Goal: Task Accomplishment & Management: Use online tool/utility

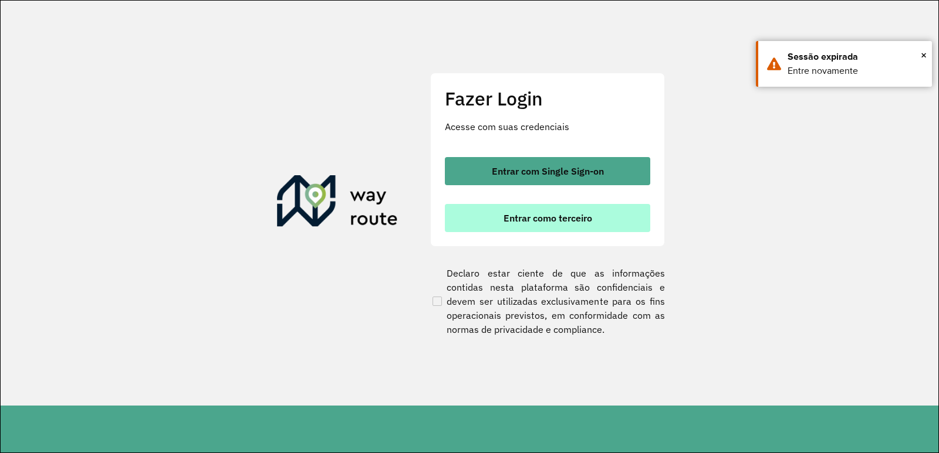
click at [497, 204] on button "Entrar como terceiro" at bounding box center [547, 218] width 205 height 28
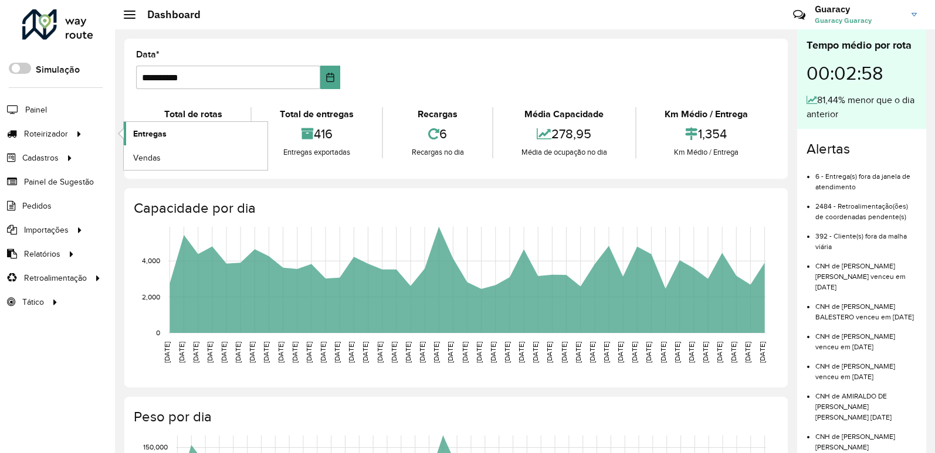
click at [151, 133] on span "Entregas" at bounding box center [149, 134] width 33 height 12
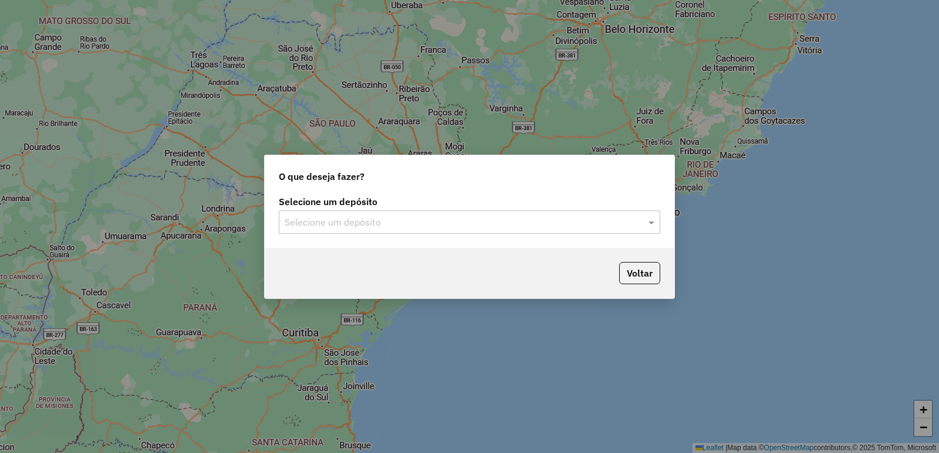
click at [390, 233] on div "Selecione um depósito" at bounding box center [469, 222] width 381 height 23
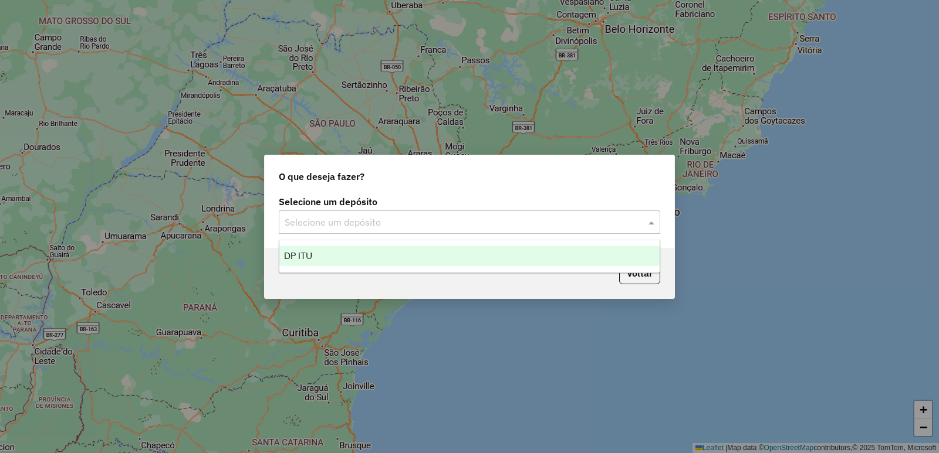
click at [387, 254] on div "DP ITU" at bounding box center [469, 256] width 380 height 20
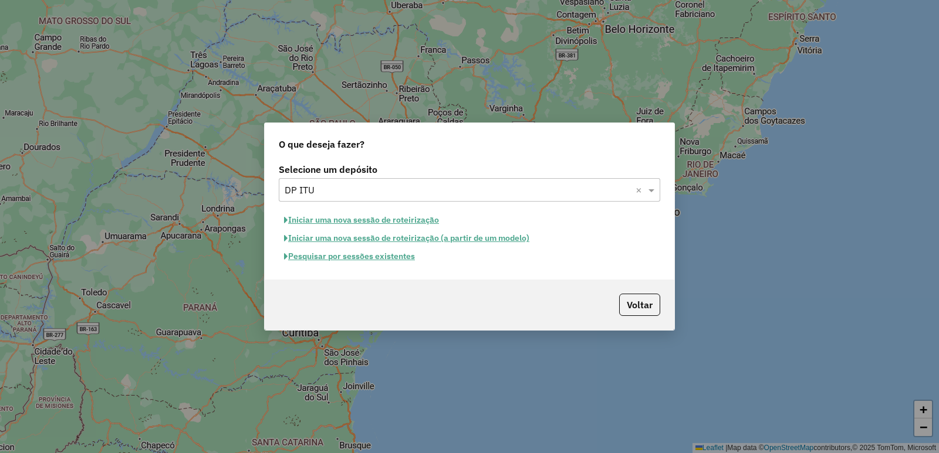
click at [391, 260] on button "Pesquisar por sessões existentes" at bounding box center [349, 257] width 141 height 18
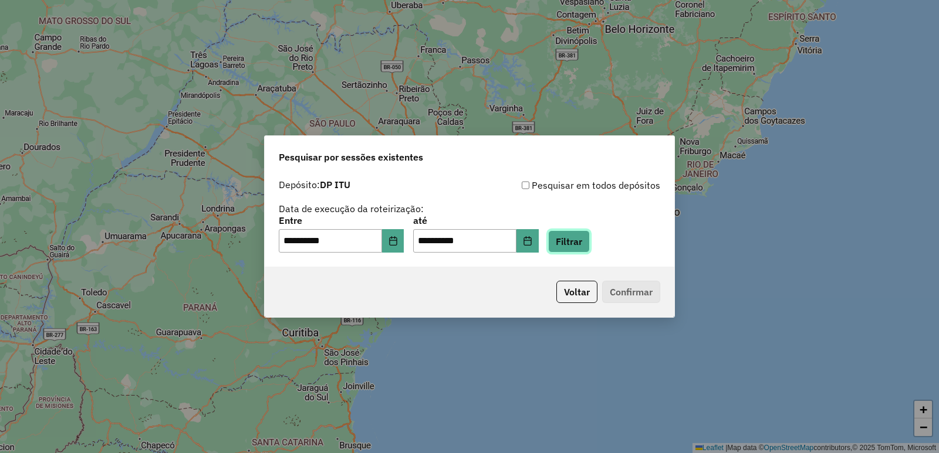
click at [582, 252] on button "Filtrar" at bounding box center [569, 242] width 42 height 22
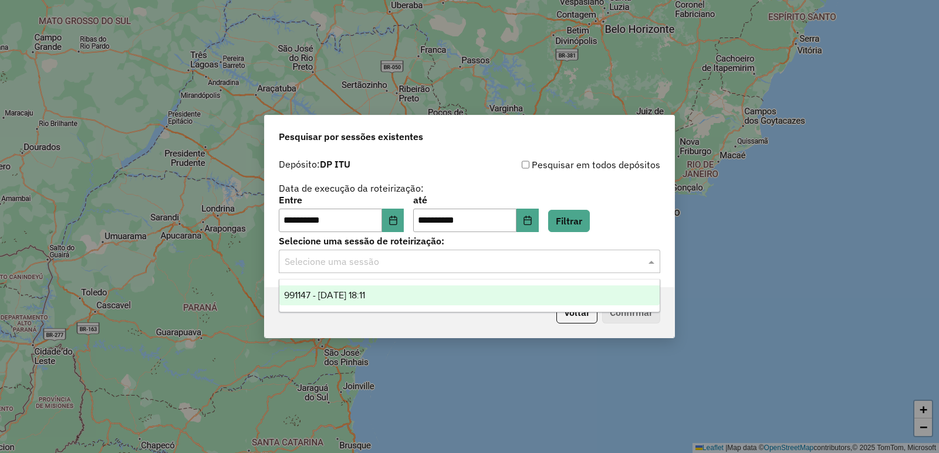
click at [311, 265] on input "text" at bounding box center [458, 262] width 346 height 14
click at [321, 294] on span "991147 - 19/08/2025 18:11" at bounding box center [324, 295] width 81 height 10
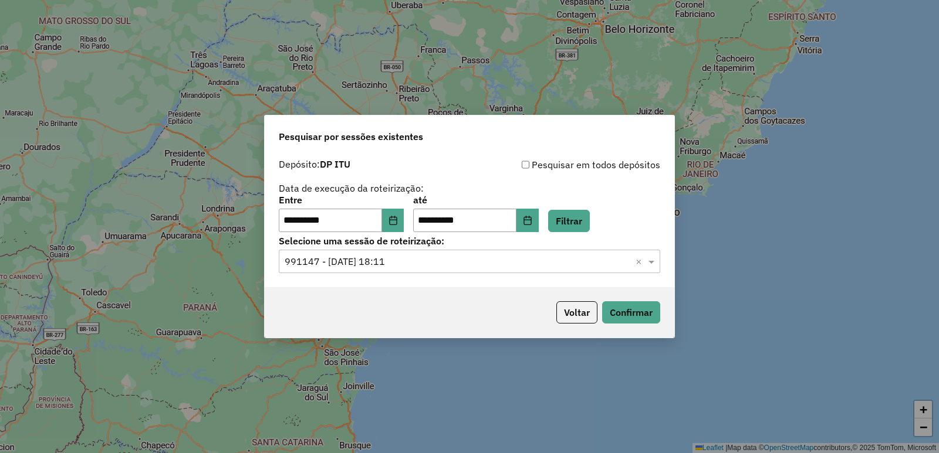
click at [629, 326] on div "Voltar Confirmar" at bounding box center [469, 312] width 409 height 50
click at [631, 313] on button "Confirmar" at bounding box center [631, 313] width 58 height 22
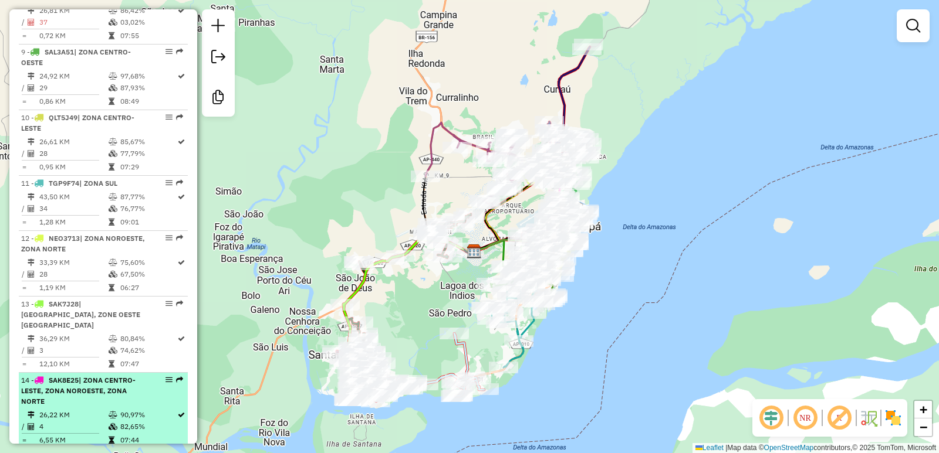
scroll to position [987, 0]
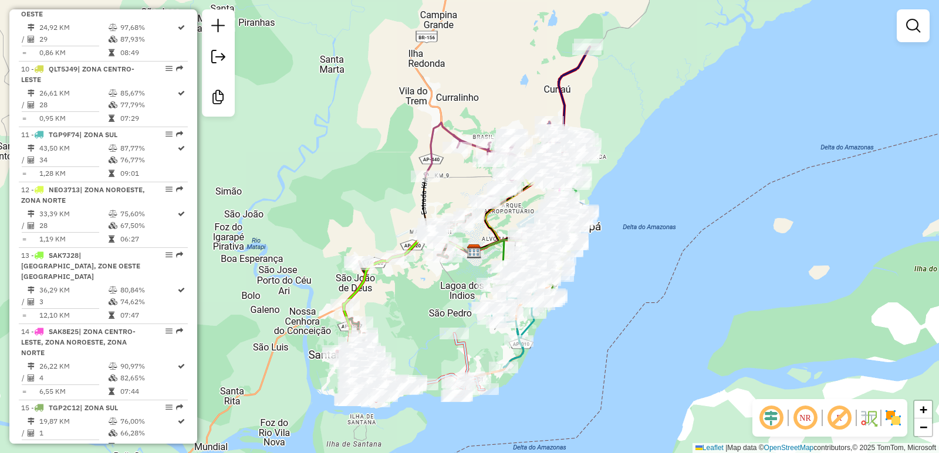
click at [608, 441] on div "Janela de atendimento Grade de atendimento Capacidade Transportadoras Veículos …" at bounding box center [469, 226] width 939 height 453
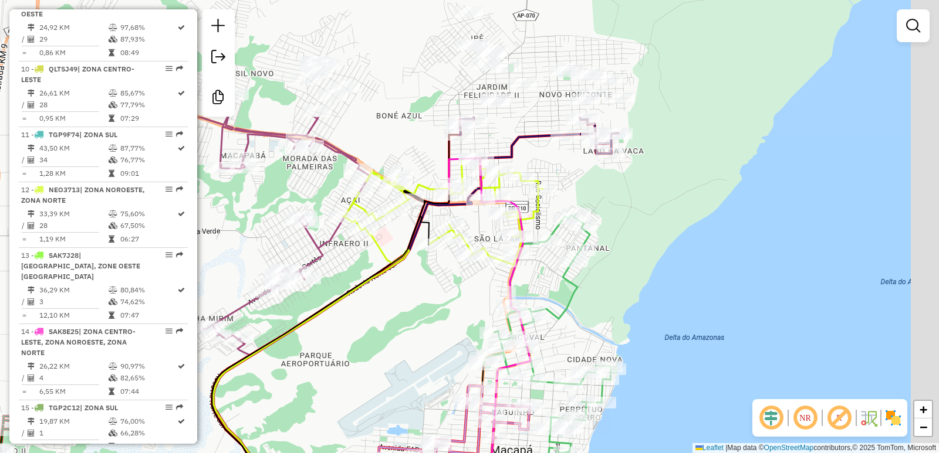
drag, startPoint x: 483, startPoint y: 153, endPoint x: 443, endPoint y: 314, distance: 166.2
click at [443, 314] on div "Janela de atendimento Grade de atendimento Capacidade Transportadoras Veículos …" at bounding box center [469, 226] width 939 height 453
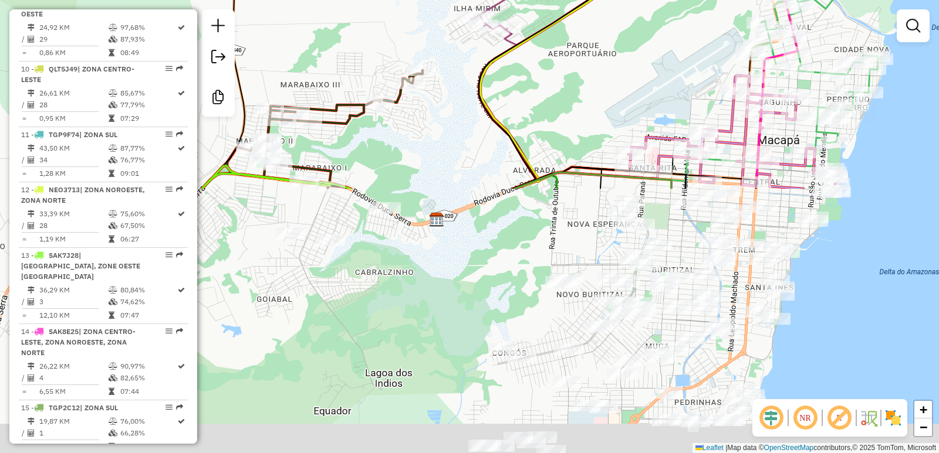
drag, startPoint x: 378, startPoint y: 366, endPoint x: 645, endPoint y: 56, distance: 409.3
click at [645, 56] on div "Janela de atendimento Grade de atendimento Capacidade Transportadoras Veículos …" at bounding box center [469, 226] width 939 height 453
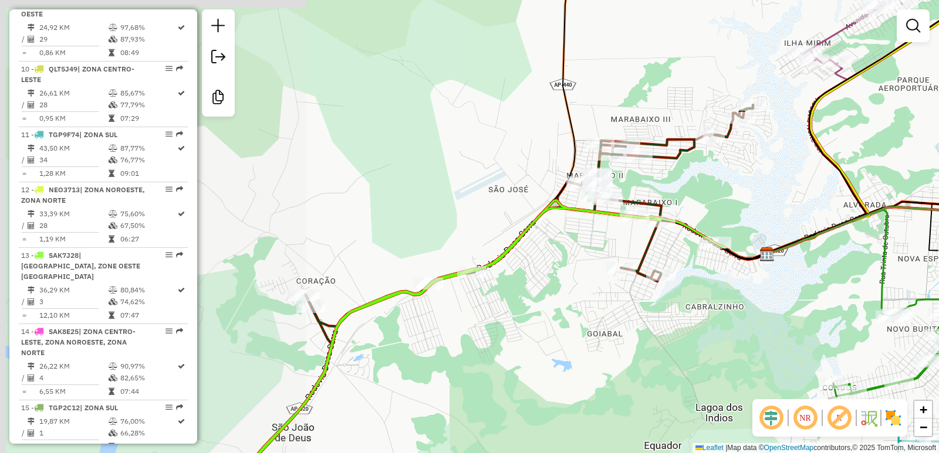
drag, startPoint x: 375, startPoint y: 261, endPoint x: 706, endPoint y: 296, distance: 332.1
click at [706, 296] on div "Janela de atendimento Grade de atendimento Capacidade Transportadoras Veículos …" at bounding box center [469, 226] width 939 height 453
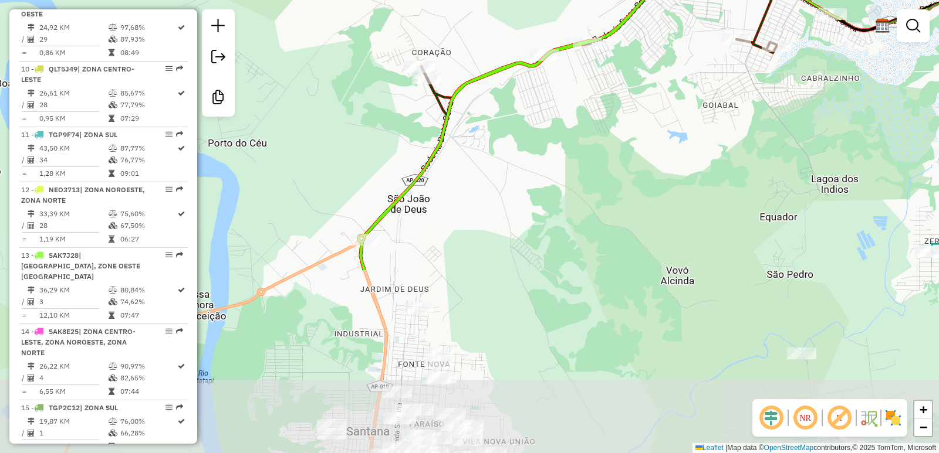
drag, startPoint x: 605, startPoint y: 285, endPoint x: 683, endPoint y: 101, distance: 199.3
click at [683, 101] on div "Janela de atendimento Grade de atendimento Capacidade Transportadoras Veículos …" at bounding box center [469, 226] width 939 height 453
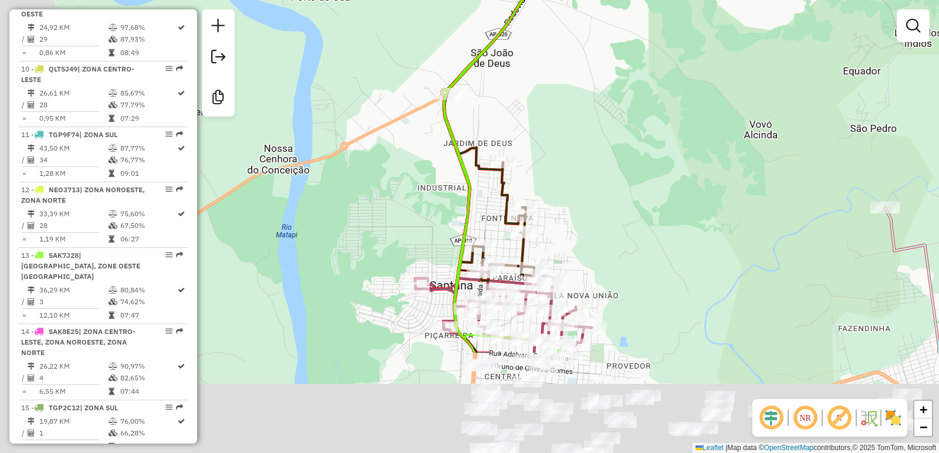
drag, startPoint x: 613, startPoint y: 300, endPoint x: 716, endPoint y: 126, distance: 201.7
click at [716, 126] on div "Janela de atendimento Grade de atendimento Capacidade Transportadoras Veículos …" at bounding box center [469, 226] width 939 height 453
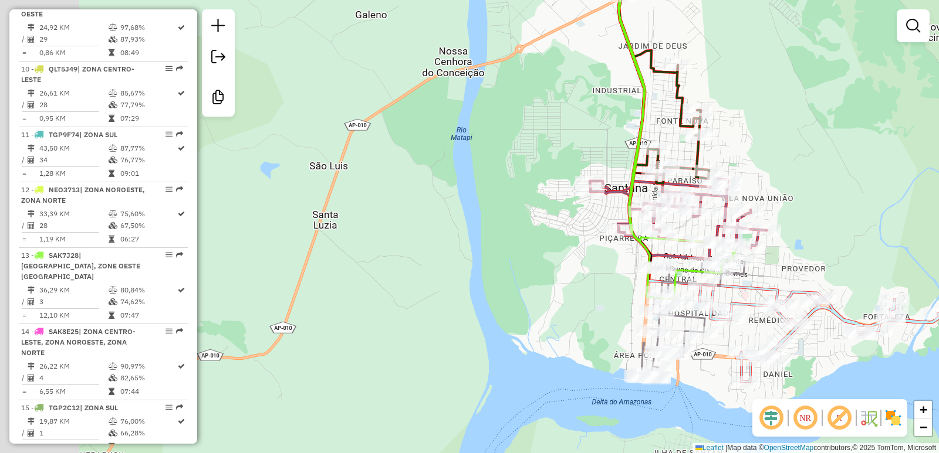
drag, startPoint x: 716, startPoint y: 309, endPoint x: 859, endPoint y: 246, distance: 156.1
click at [875, 241] on div "Janela de atendimento Grade de atendimento Capacidade Transportadoras Veículos …" at bounding box center [469, 226] width 939 height 453
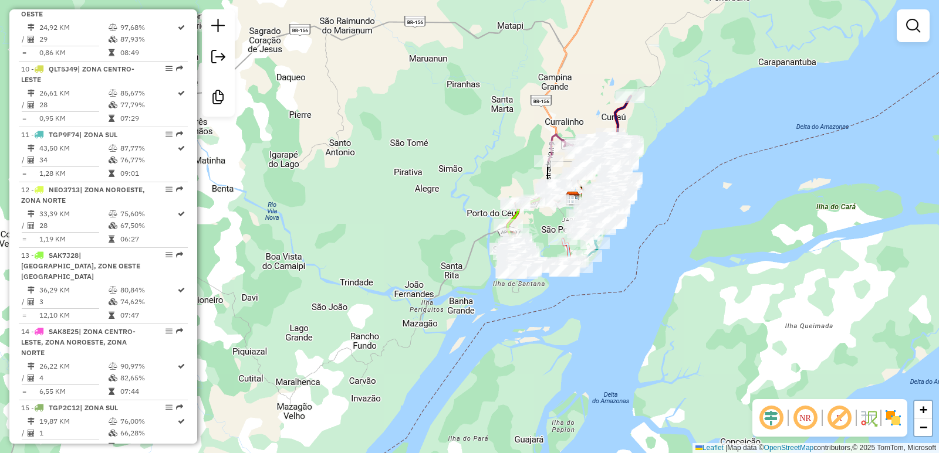
drag, startPoint x: 398, startPoint y: 411, endPoint x: 495, endPoint y: 354, distance: 111.5
click at [495, 354] on div "Janela de atendimento Grade de atendimento Capacidade Transportadoras Veículos …" at bounding box center [469, 226] width 939 height 453
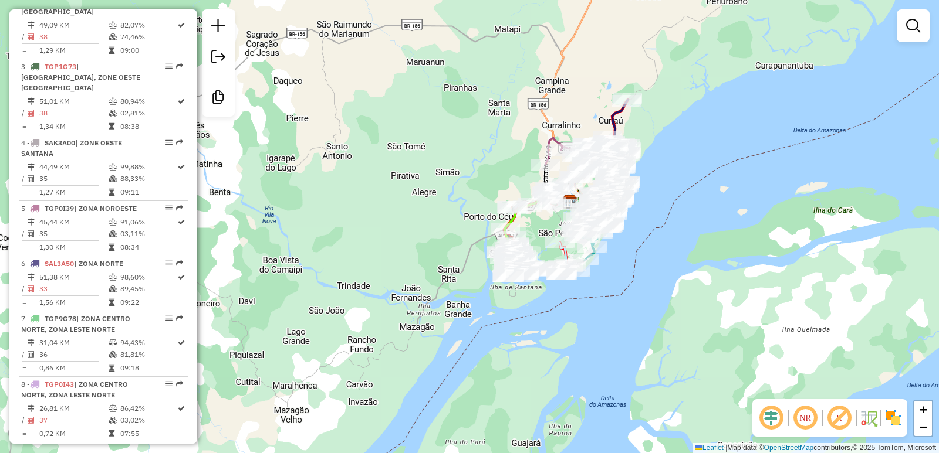
scroll to position [518, 0]
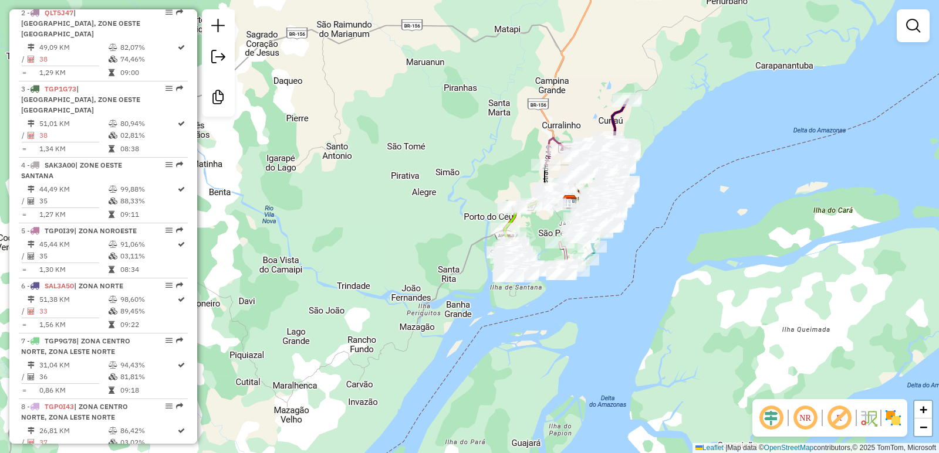
click at [108, 195] on td at bounding box center [114, 201] width 12 height 12
select select "**********"
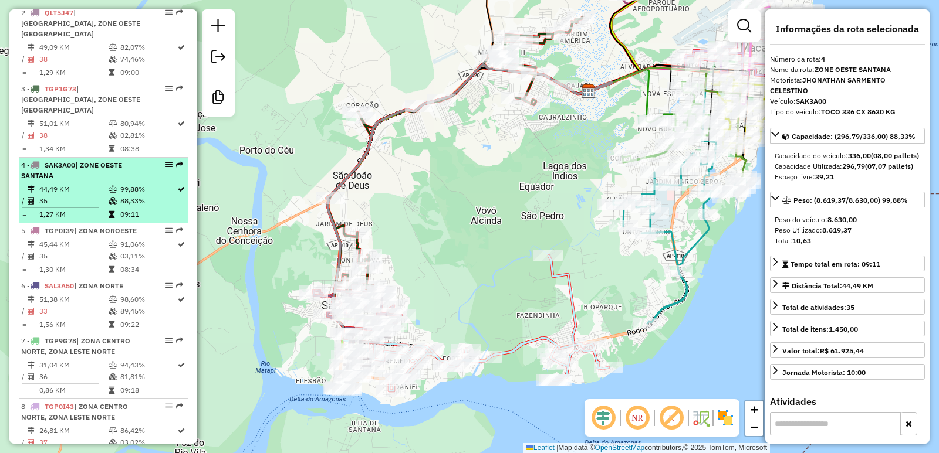
click at [20, 162] on li "4 - SAK3A00 | [GEOGRAPHIC_DATA] 44,49 KM 99,88% / 35 88,33% = 1,27 KM 09:11" at bounding box center [103, 191] width 169 height 66
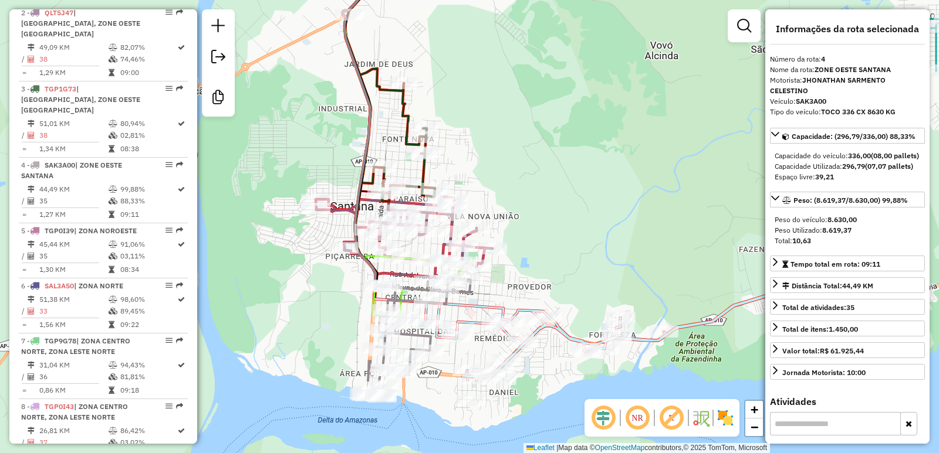
drag, startPoint x: 623, startPoint y: 301, endPoint x: 635, endPoint y: 185, distance: 116.7
click at [635, 185] on div "Janela de atendimento Grade de atendimento Capacidade Transportadoras Veículos …" at bounding box center [469, 226] width 939 height 453
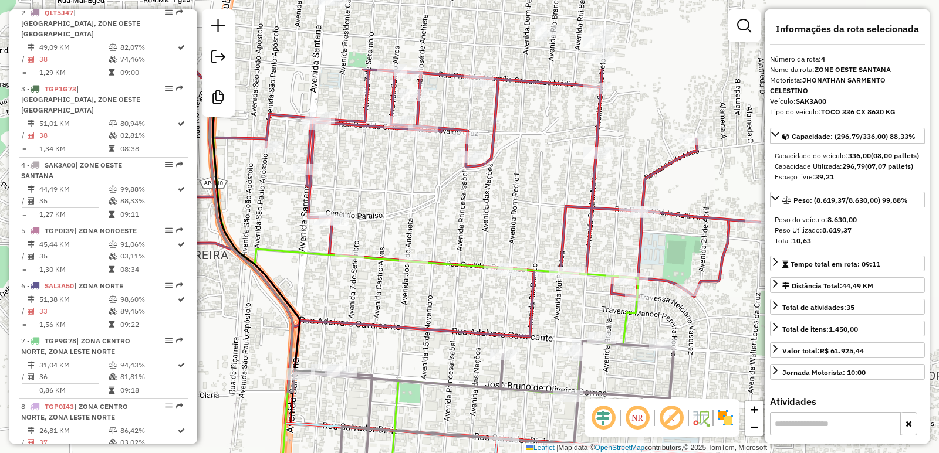
drag, startPoint x: 346, startPoint y: 111, endPoint x: 493, endPoint y: 226, distance: 186.9
click at [493, 226] on div "Janela de atendimento Grade de atendimento Capacidade Transportadoras Veículos …" at bounding box center [469, 226] width 939 height 453
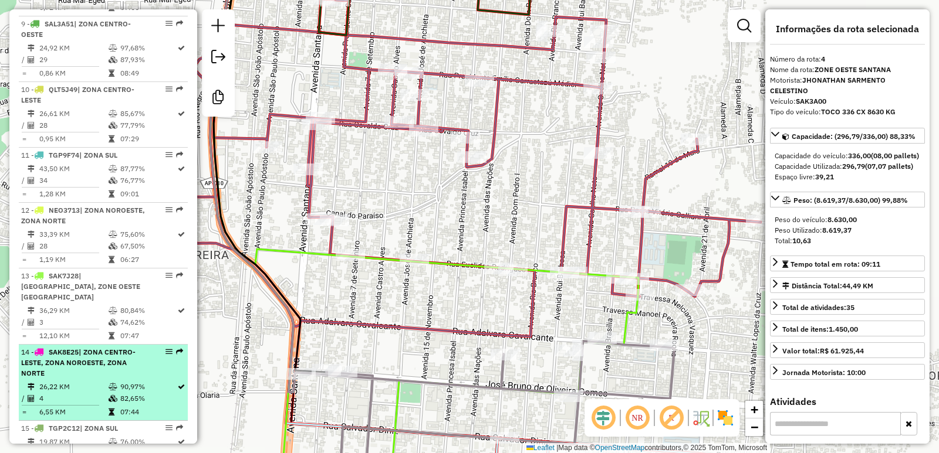
scroll to position [987, 0]
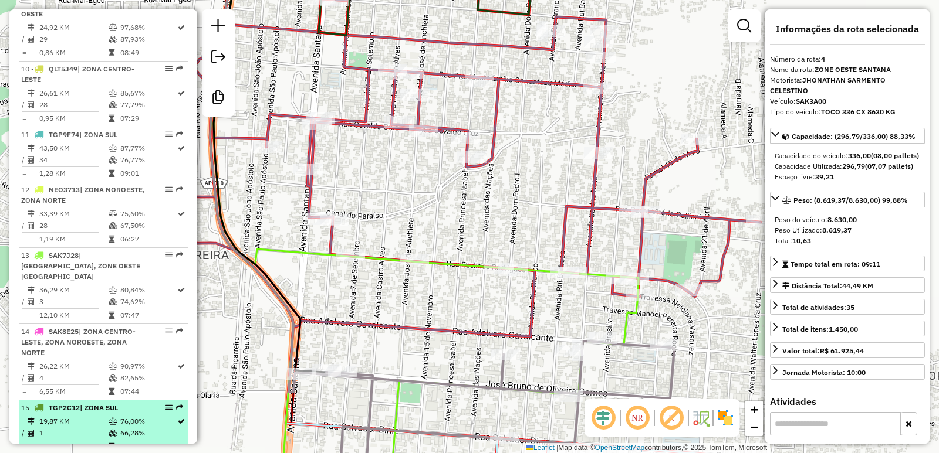
click at [120, 416] on td "76,00%" at bounding box center [148, 422] width 57 height 12
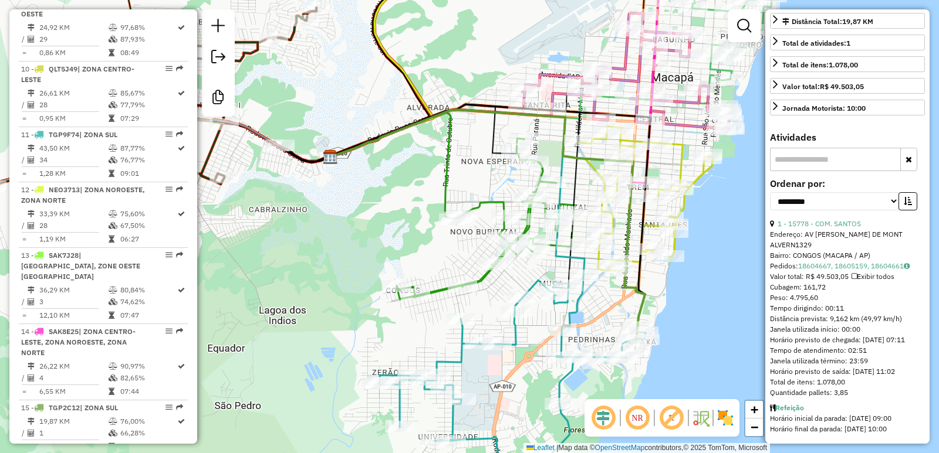
scroll to position [296, 0]
click at [353, 204] on div "Janela de atendimento Grade de atendimento Capacidade Transportadoras Veículos …" at bounding box center [469, 226] width 939 height 453
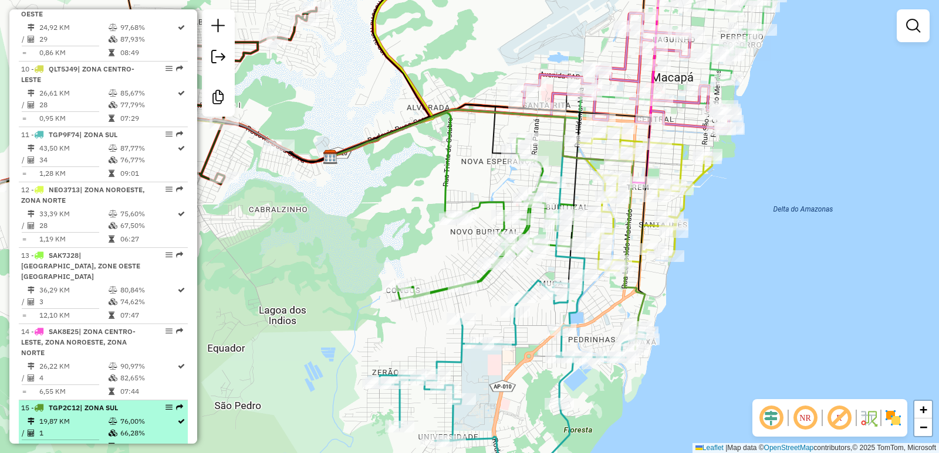
click at [109, 416] on td at bounding box center [114, 422] width 12 height 12
select select "**********"
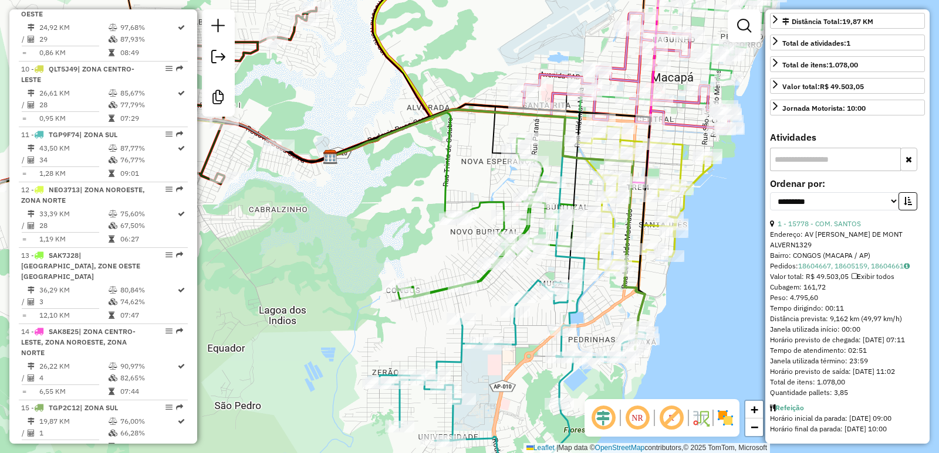
scroll to position [293, 0]
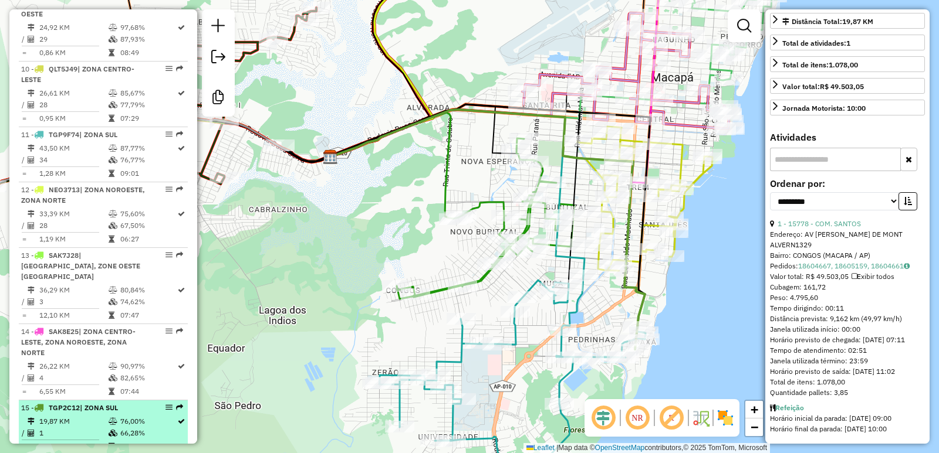
click at [132, 416] on td "76,00%" at bounding box center [148, 422] width 57 height 12
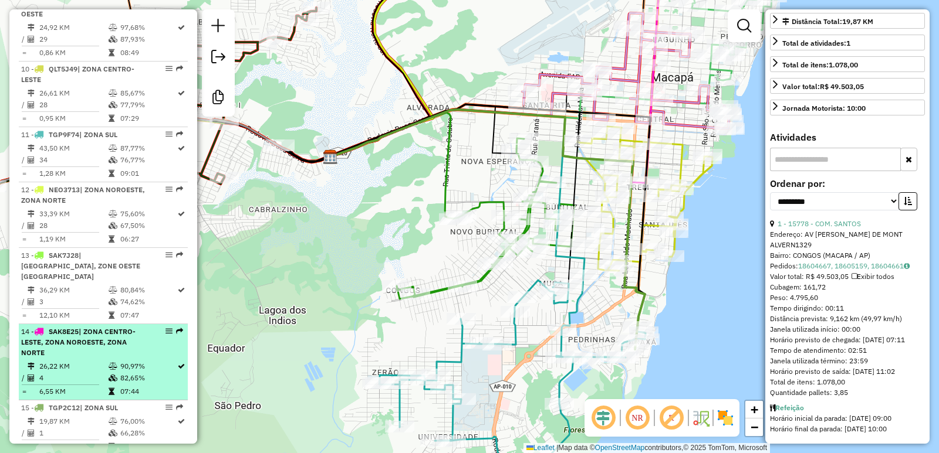
click at [120, 373] on td "82,65%" at bounding box center [148, 379] width 57 height 12
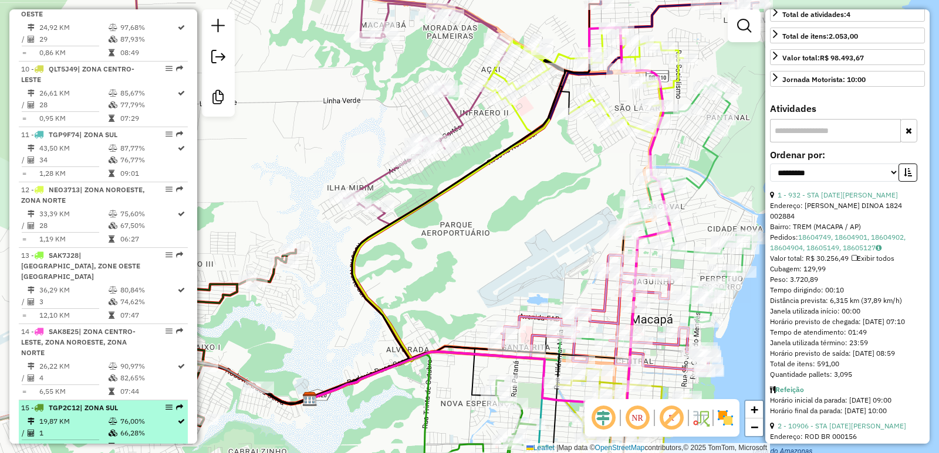
click at [103, 441] on td "19,87 KM" at bounding box center [73, 447] width 69 height 12
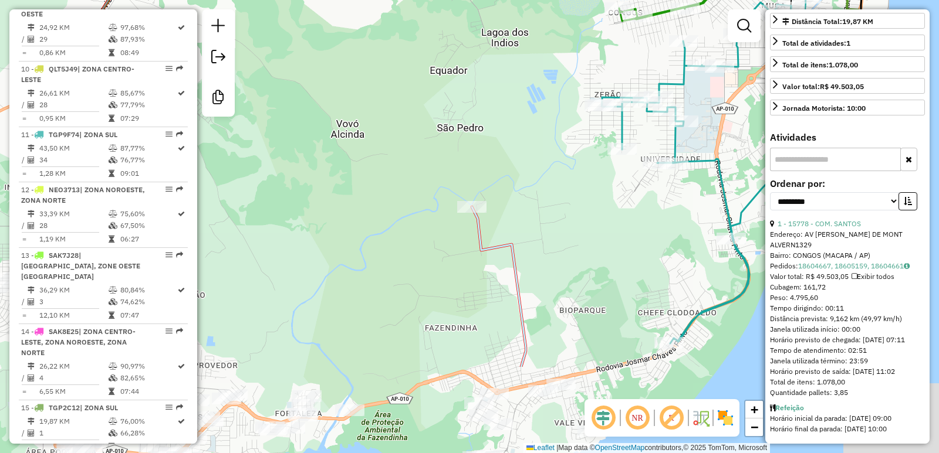
drag, startPoint x: 405, startPoint y: 382, endPoint x: 579, endPoint y: 259, distance: 213.0
click at [583, 256] on div "Janela de atendimento Grade de atendimento Capacidade Transportadoras Veículos …" at bounding box center [469, 226] width 939 height 453
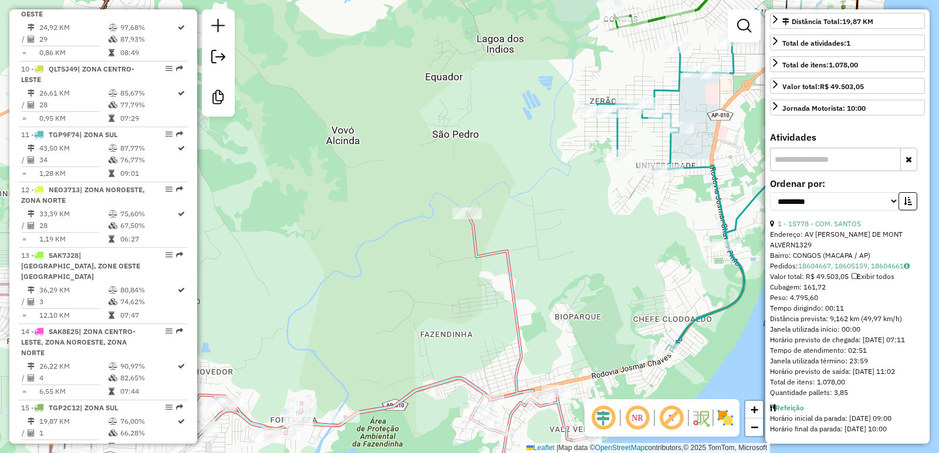
click at [583, 3] on div "Janela de atendimento Grade de atendimento Capacidade Transportadoras Veículos …" at bounding box center [469, 226] width 939 height 453
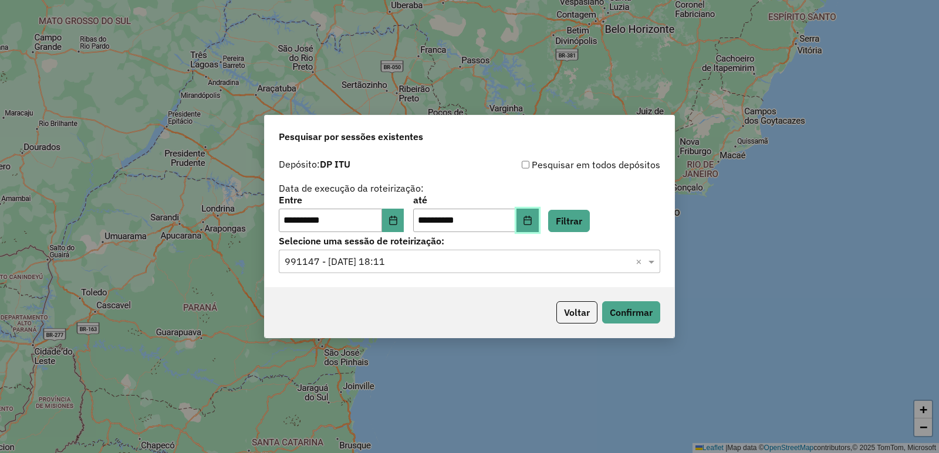
click at [539, 215] on button "Choose Date" at bounding box center [527, 220] width 22 height 23
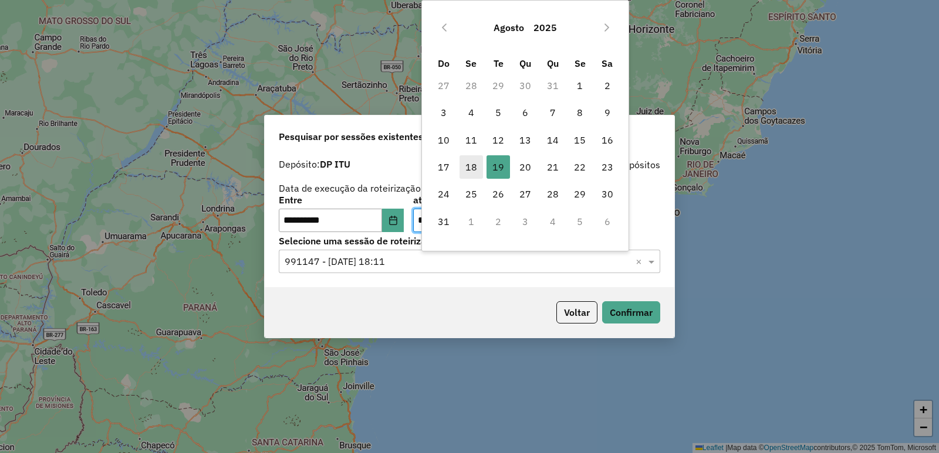
click at [468, 155] on span "18" at bounding box center [470, 166] width 23 height 23
type input "**********"
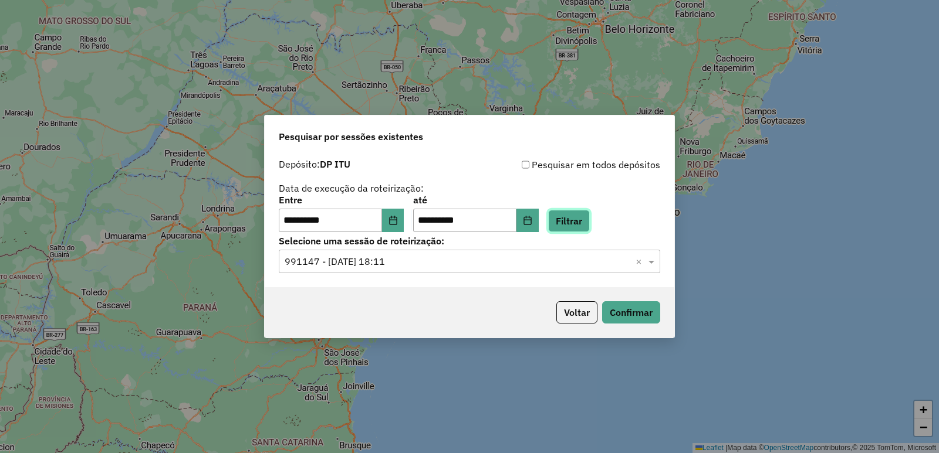
click at [580, 219] on button "Filtrar" at bounding box center [569, 221] width 42 height 22
click at [411, 264] on input "text" at bounding box center [458, 262] width 346 height 14
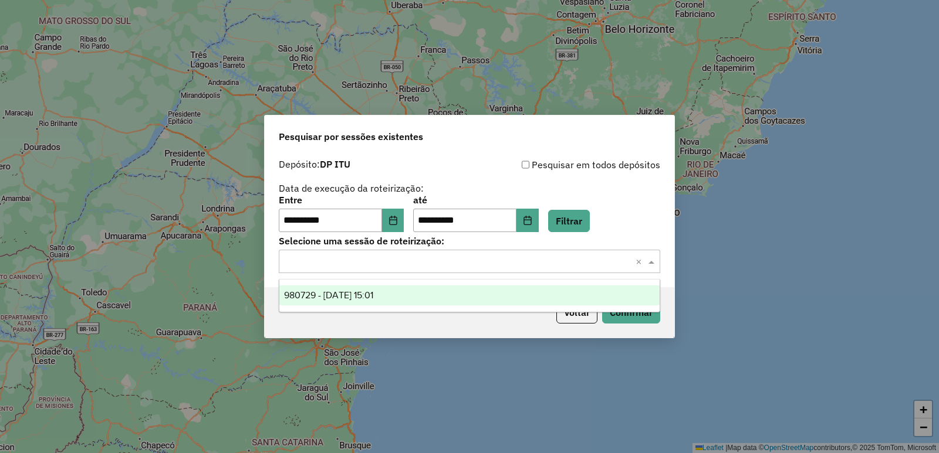
click at [412, 296] on div "980729 - 18/08/2025 15:01" at bounding box center [469, 296] width 380 height 20
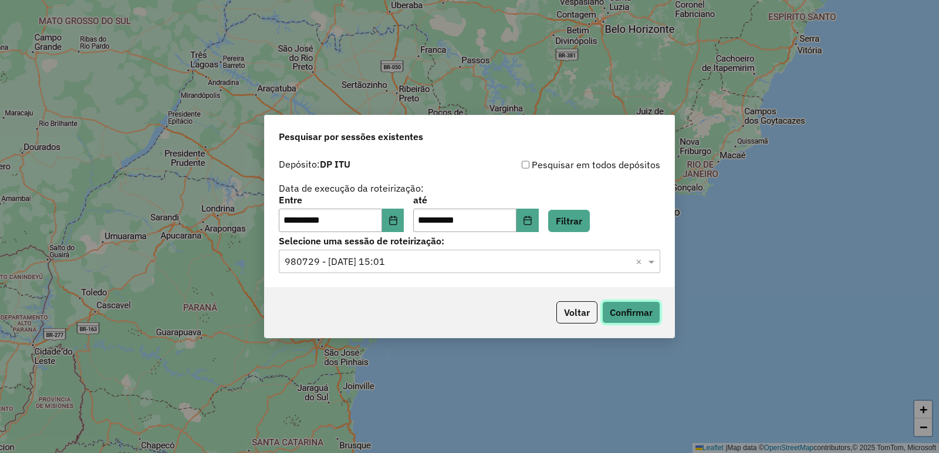
click at [629, 315] on button "Confirmar" at bounding box center [631, 313] width 58 height 22
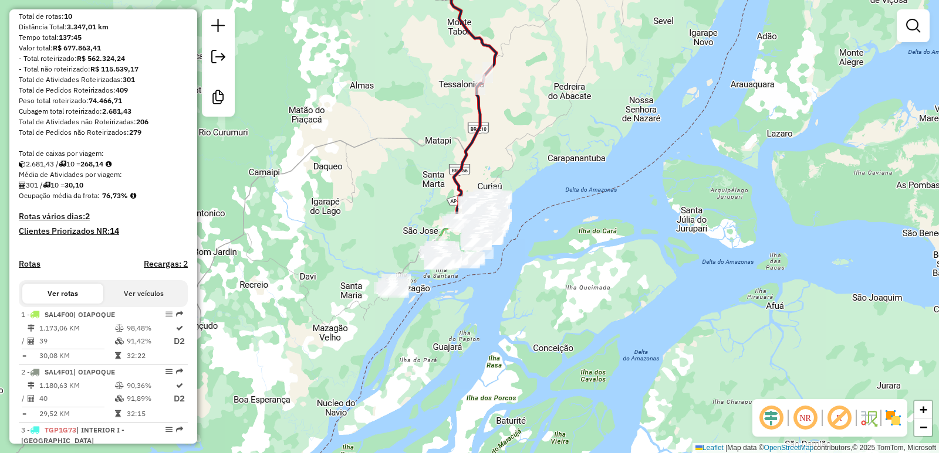
scroll to position [235, 0]
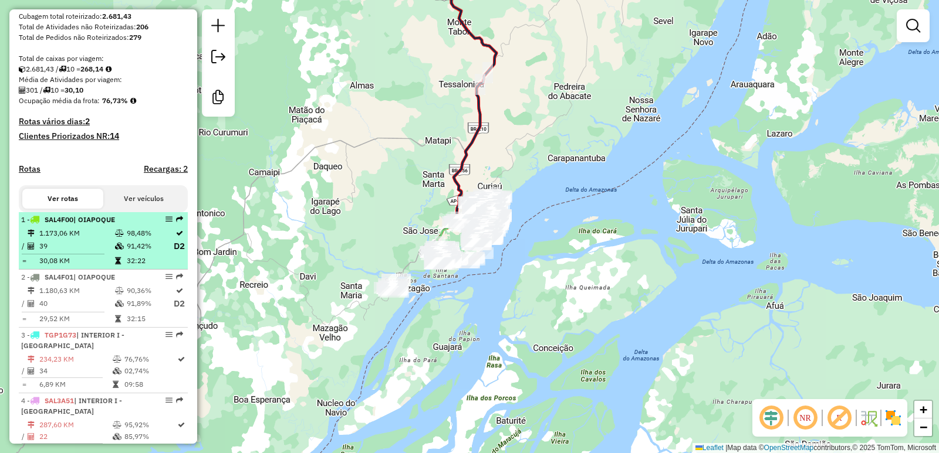
click at [97, 254] on td "39" at bounding box center [77, 246] width 76 height 15
select select "**********"
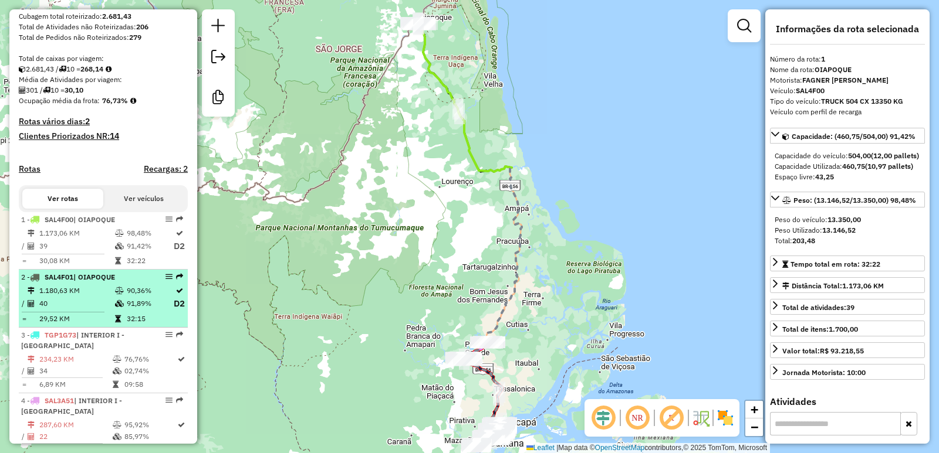
click at [100, 297] on td "1.180,63 KM" at bounding box center [77, 291] width 76 height 12
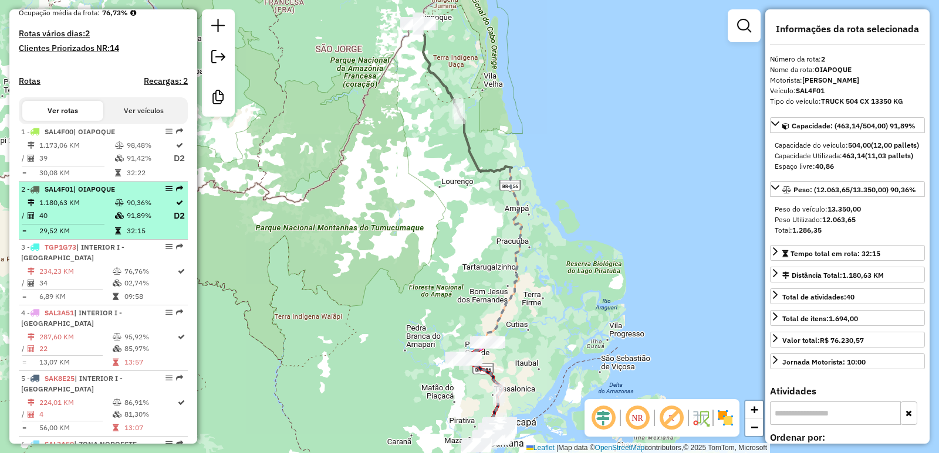
scroll to position [352, 0]
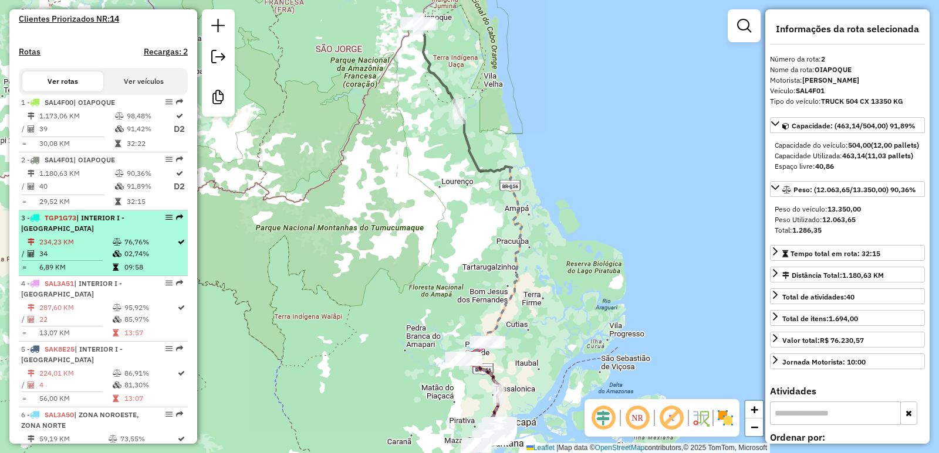
click at [99, 234] on div "3 - TGP1G73 | INTERIOR I - PORTO e FERREIRA" at bounding box center [83, 223] width 124 height 21
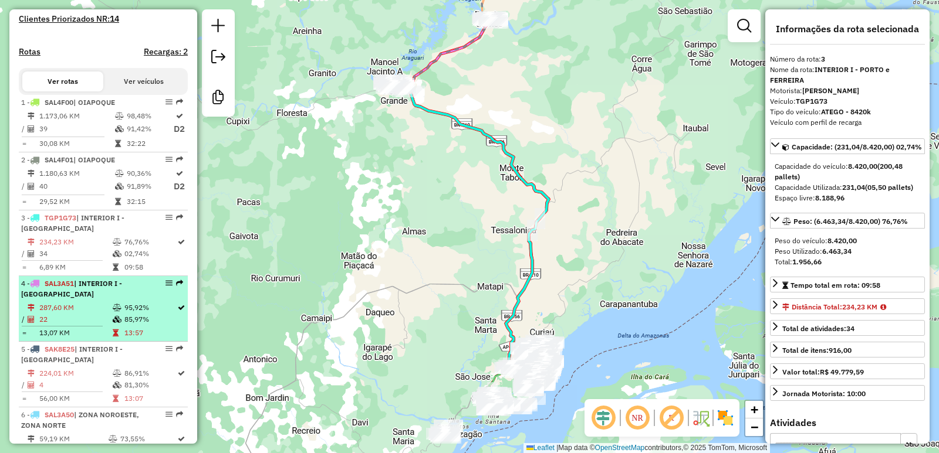
click at [86, 300] on div "4 - SAL3A51 | INTERIOR I - PORTO e FERREIRA" at bounding box center [83, 289] width 124 height 21
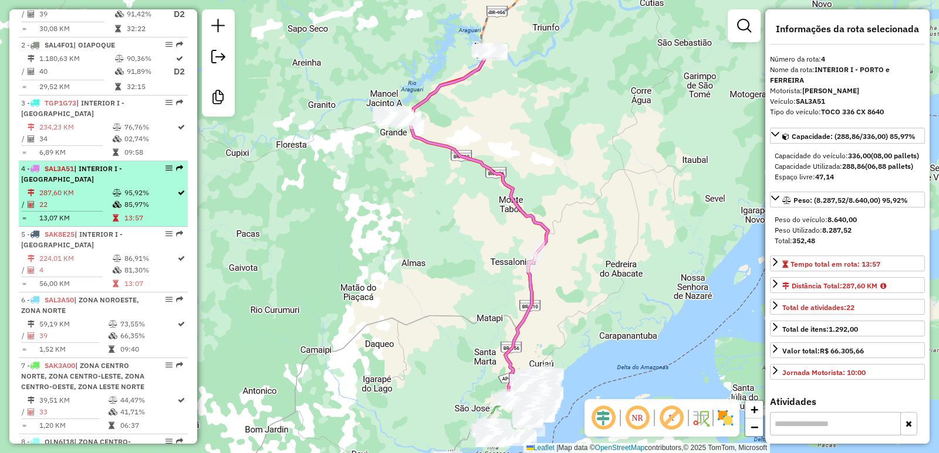
scroll to position [469, 0]
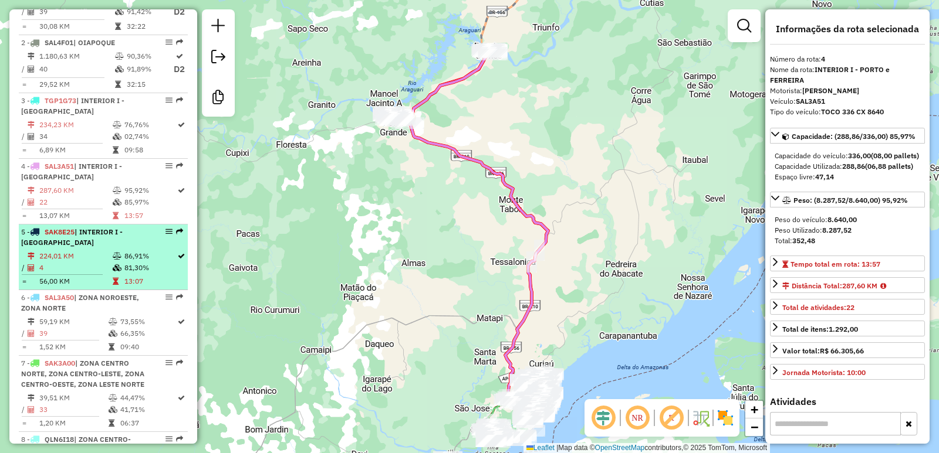
click at [89, 286] on td "56,00 KM" at bounding box center [75, 282] width 73 height 12
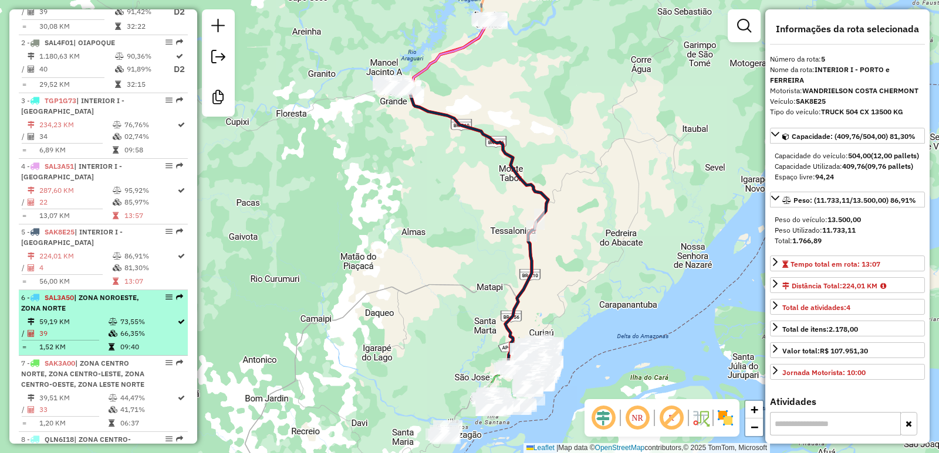
click at [84, 328] on td "59,19 KM" at bounding box center [73, 322] width 69 height 12
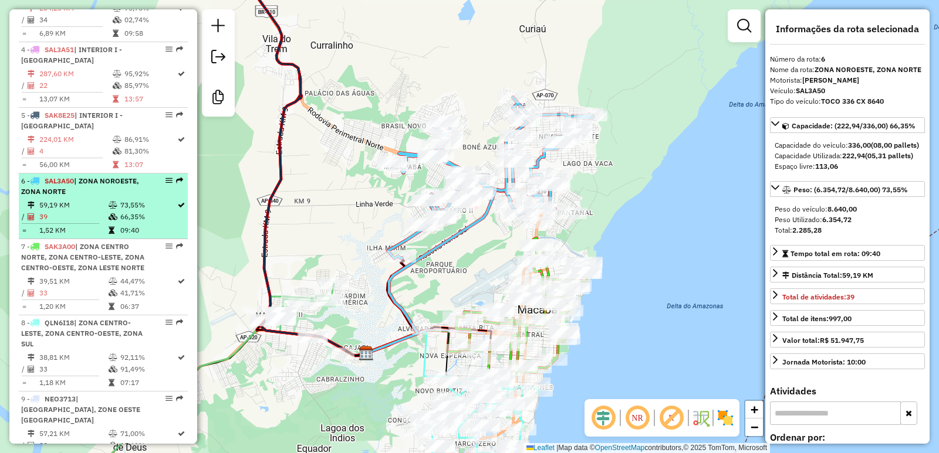
scroll to position [587, 0]
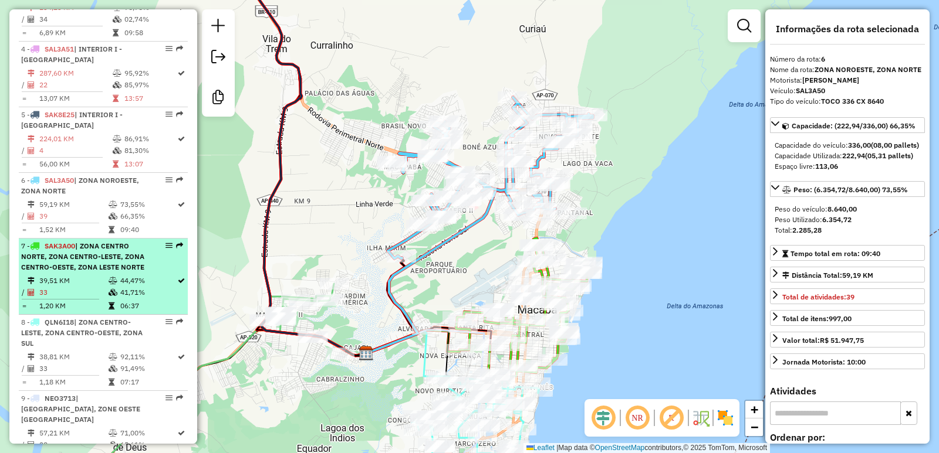
click at [92, 273] on div "7 - SAK3A00 | ZONA CENTRO NORTE, ZONA CENTRO-LESTE, ZONA CENTRO-OESTE, ZONA LES…" at bounding box center [83, 257] width 124 height 32
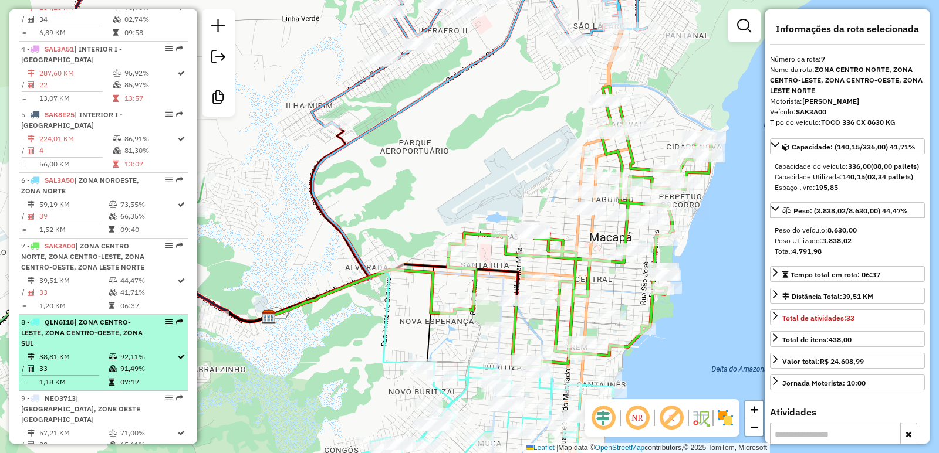
click at [92, 348] on div "8 - QLN6I18 | ZONA CENTRO-LESTE, ZONA CENTRO-OESTE, ZONA SUL" at bounding box center [83, 333] width 124 height 32
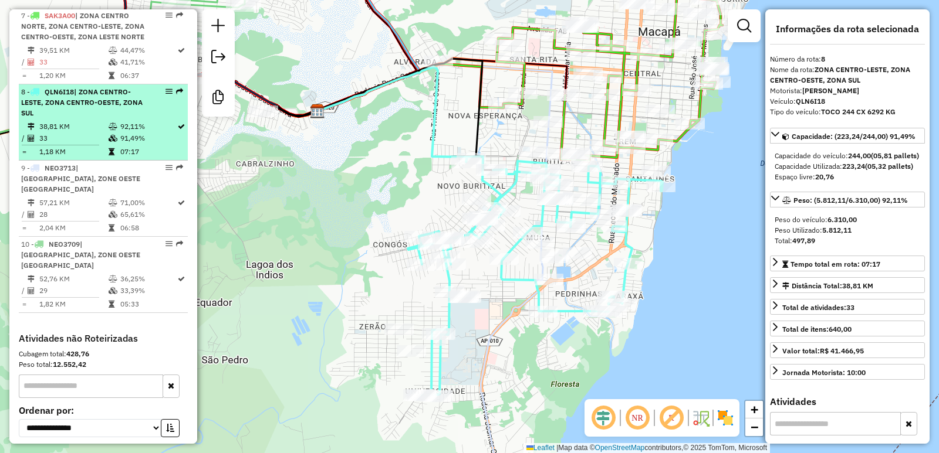
scroll to position [821, 0]
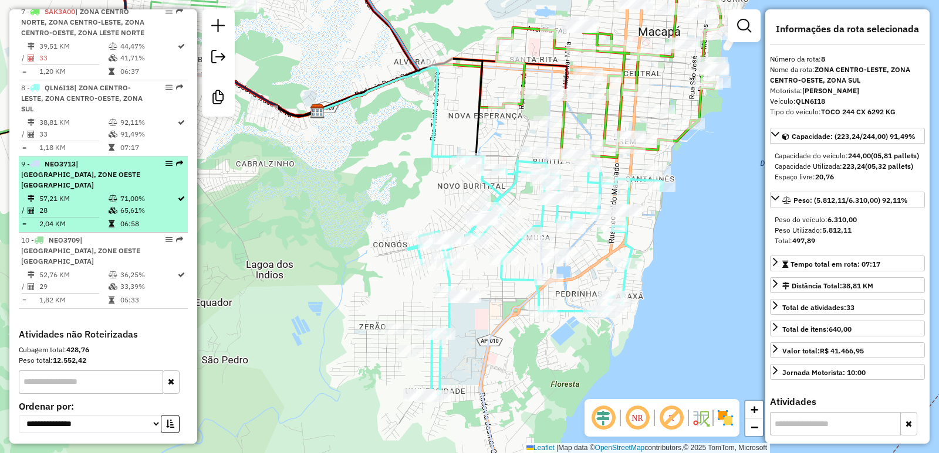
click at [104, 216] on td "28" at bounding box center [73, 211] width 69 height 12
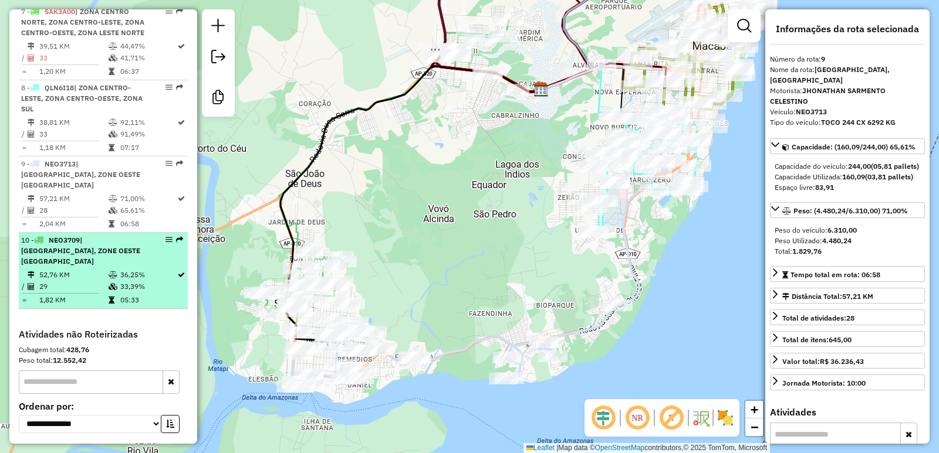
click at [93, 284] on td "29" at bounding box center [73, 287] width 69 height 12
